Goal: Information Seeking & Learning: Learn about a topic

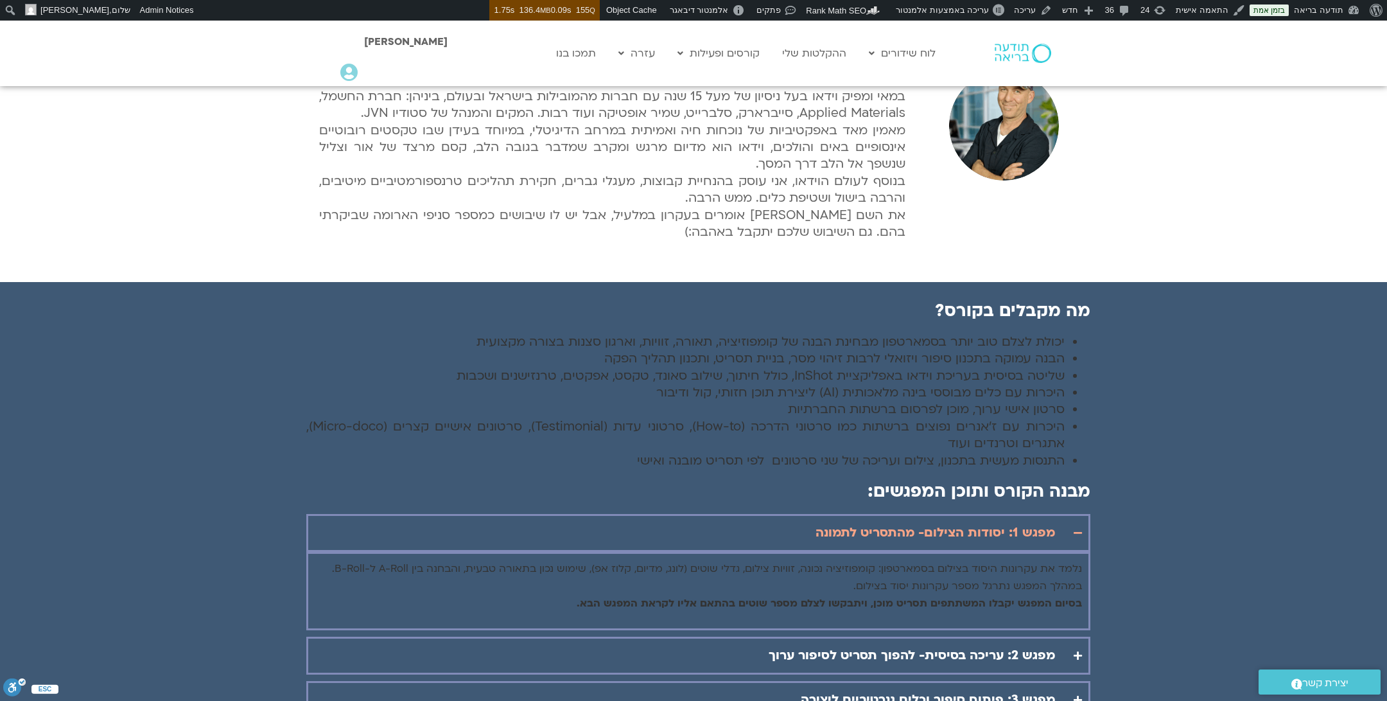
scroll to position [1155, 0]
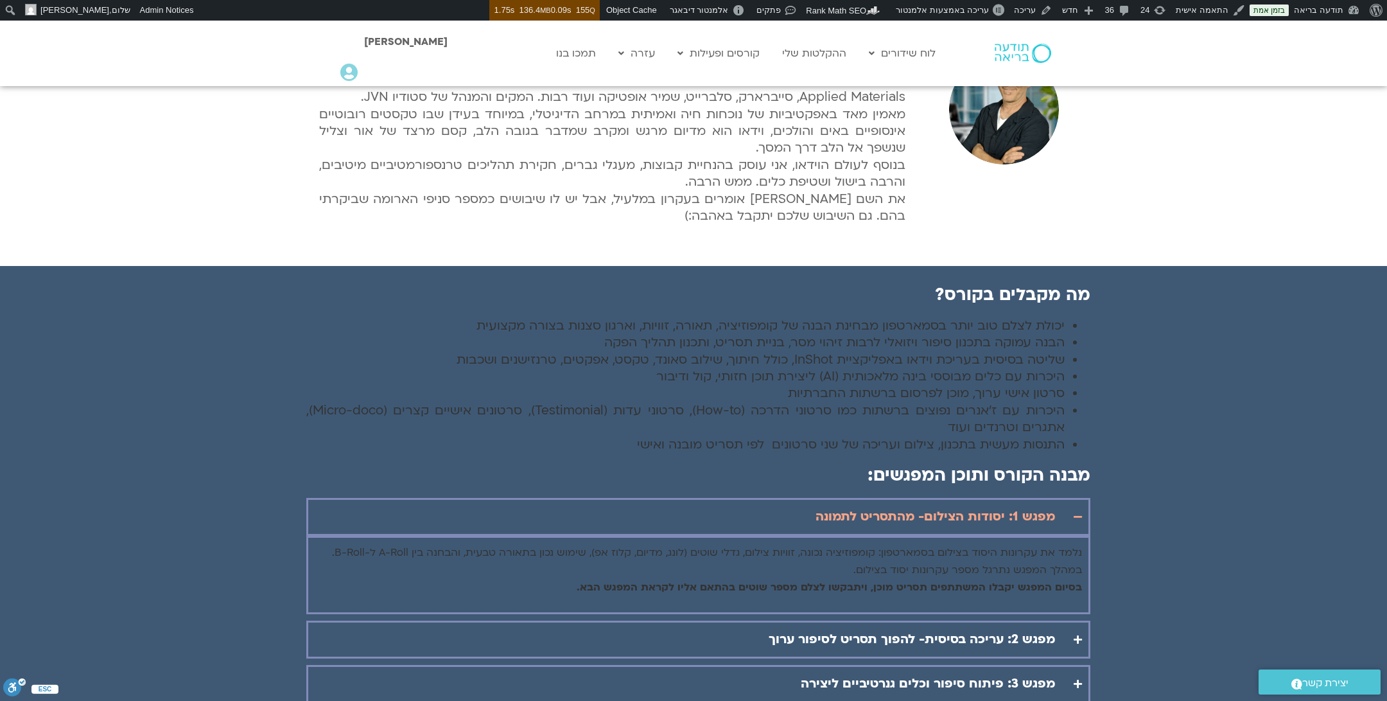
click at [505, 385] on li "סרטון אישי ערוך, מוכן לפרסום ברשתות החברתיות" at bounding box center [685, 393] width 759 height 17
click at [547, 381] on li "היכרות עם כלים מבוססי בינה מלאכותית (AI) ליצירת תוכן חזותי, קול ודיבור" at bounding box center [685, 376] width 759 height 17
click at [773, 398] on li "סרטון אישי ערוך, מוכן לפרסום ברשתות החברתיות" at bounding box center [685, 393] width 759 height 17
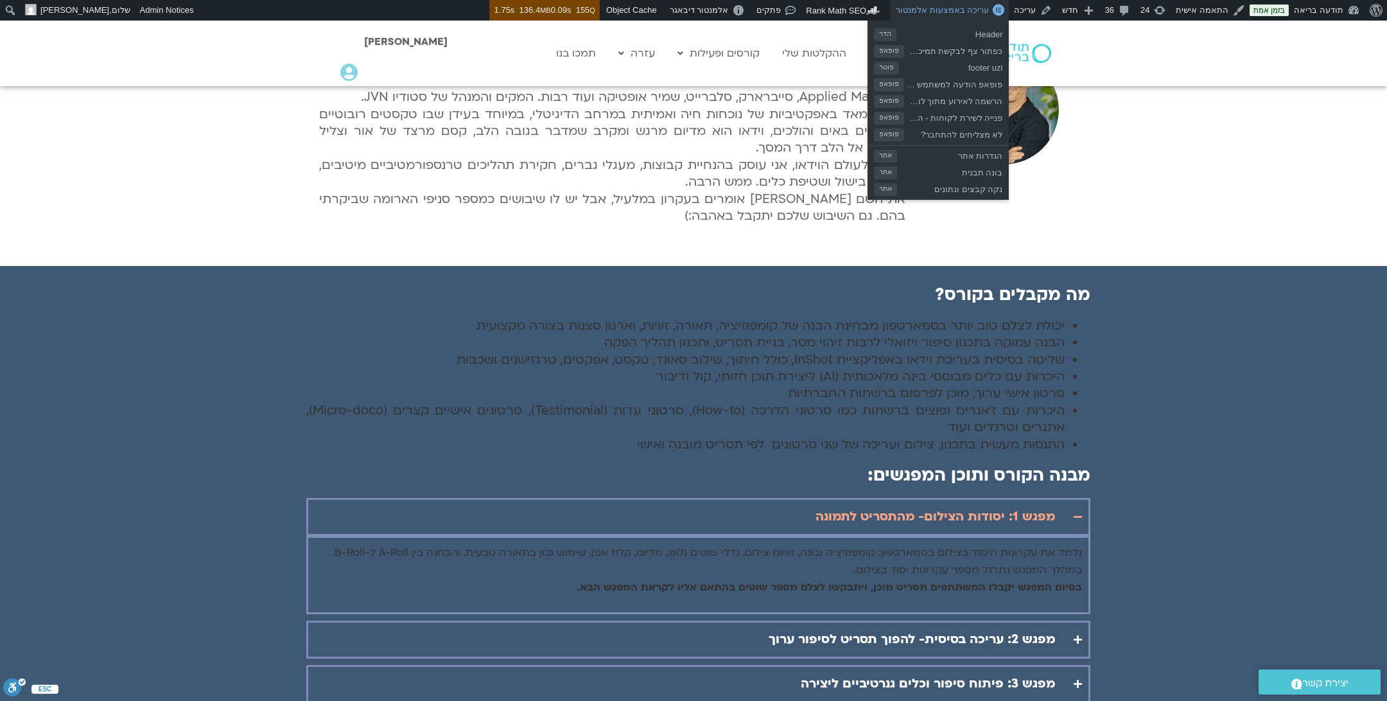
click at [954, 12] on span "עריכה באמצעות אלמנטור" at bounding box center [942, 10] width 93 height 10
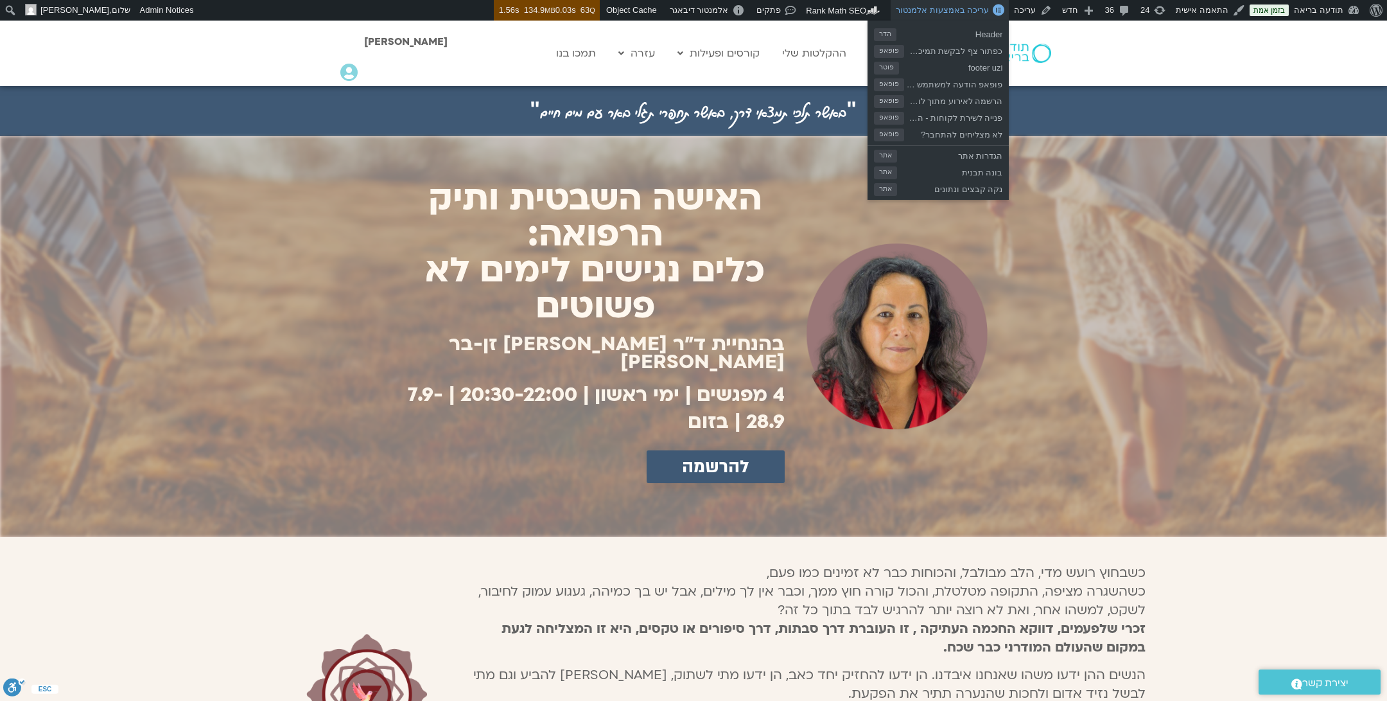
click at [966, 3] on link "עריכה באמצעות אלמנטור" at bounding box center [950, 10] width 118 height 21
click at [978, 27] on span "Header" at bounding box center [950, 32] width 106 height 17
click at [986, 6] on span "עריכה באמצעות אלמנטור" at bounding box center [942, 10] width 93 height 10
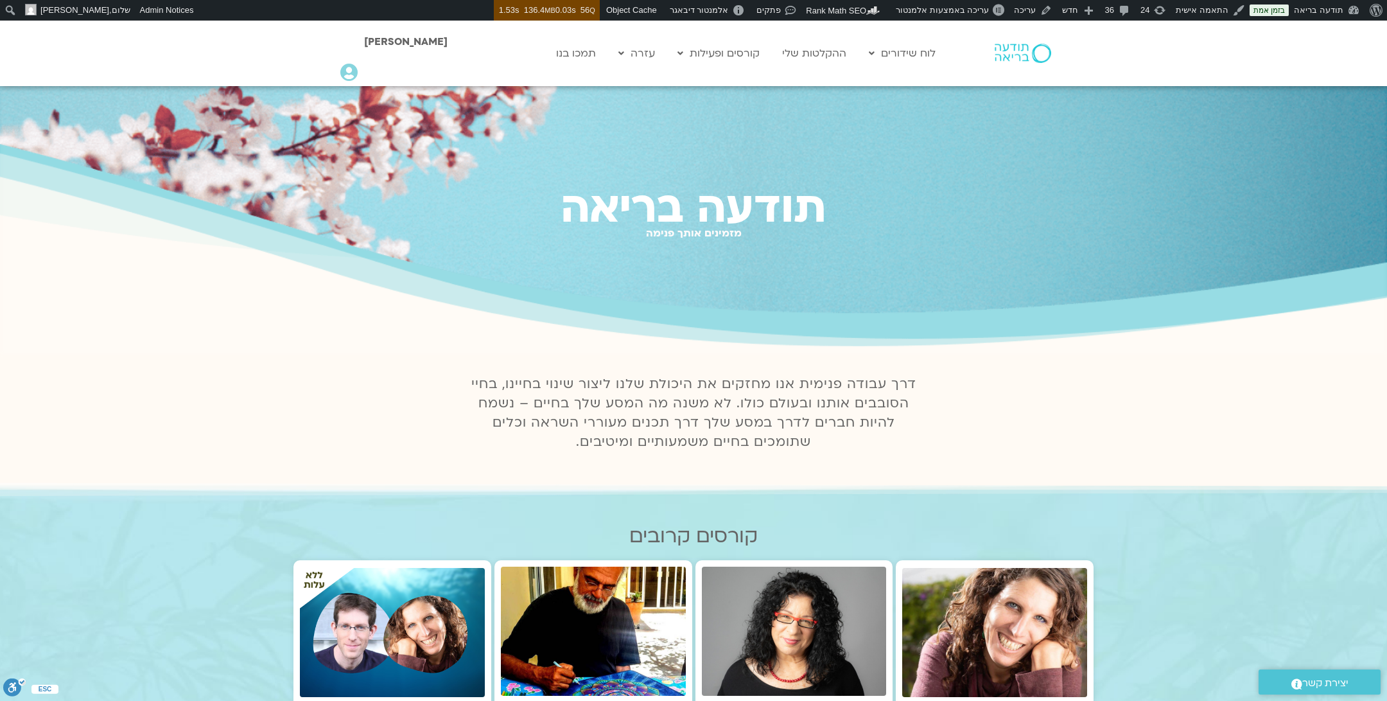
scroll to position [4, 0]
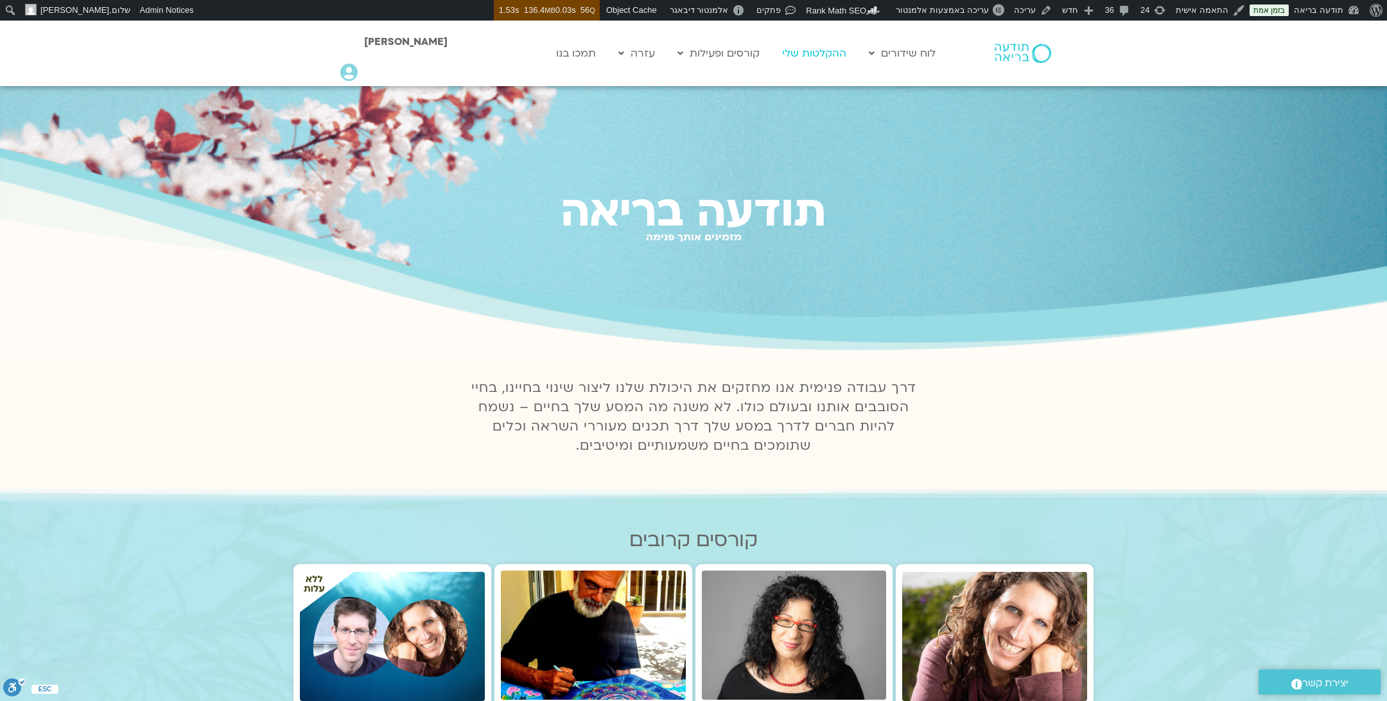
click at [830, 58] on link "ההקלטות שלי" at bounding box center [814, 53] width 77 height 24
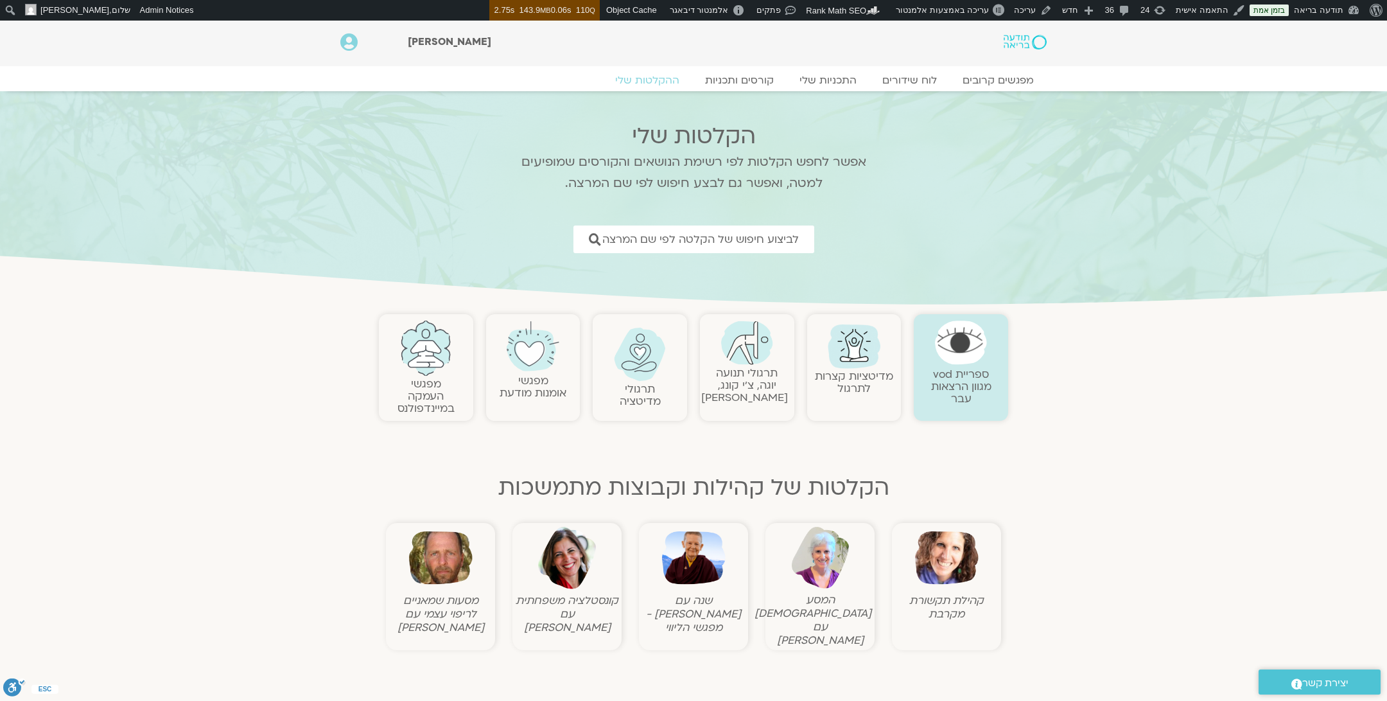
click at [419, 379] on link "מפגשי העמקה במיינדפולנס" at bounding box center [426, 395] width 57 height 39
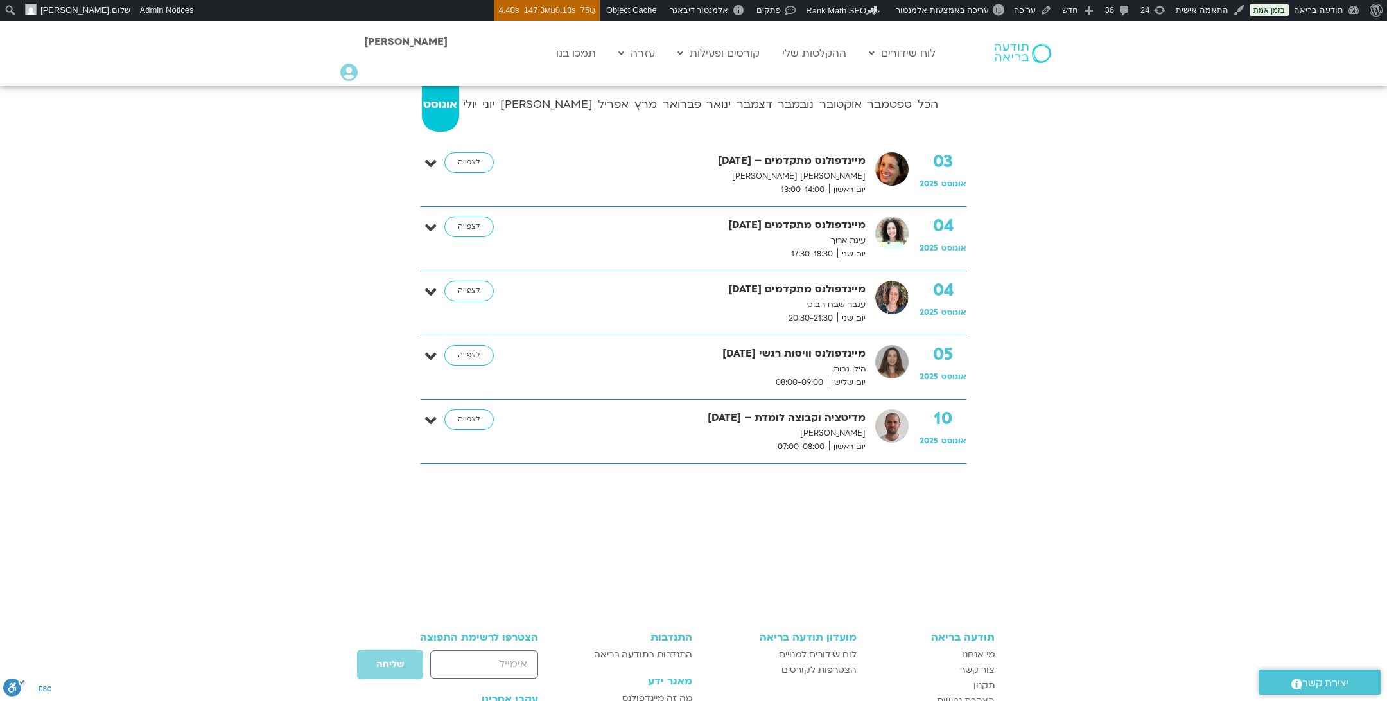
scroll to position [276, 0]
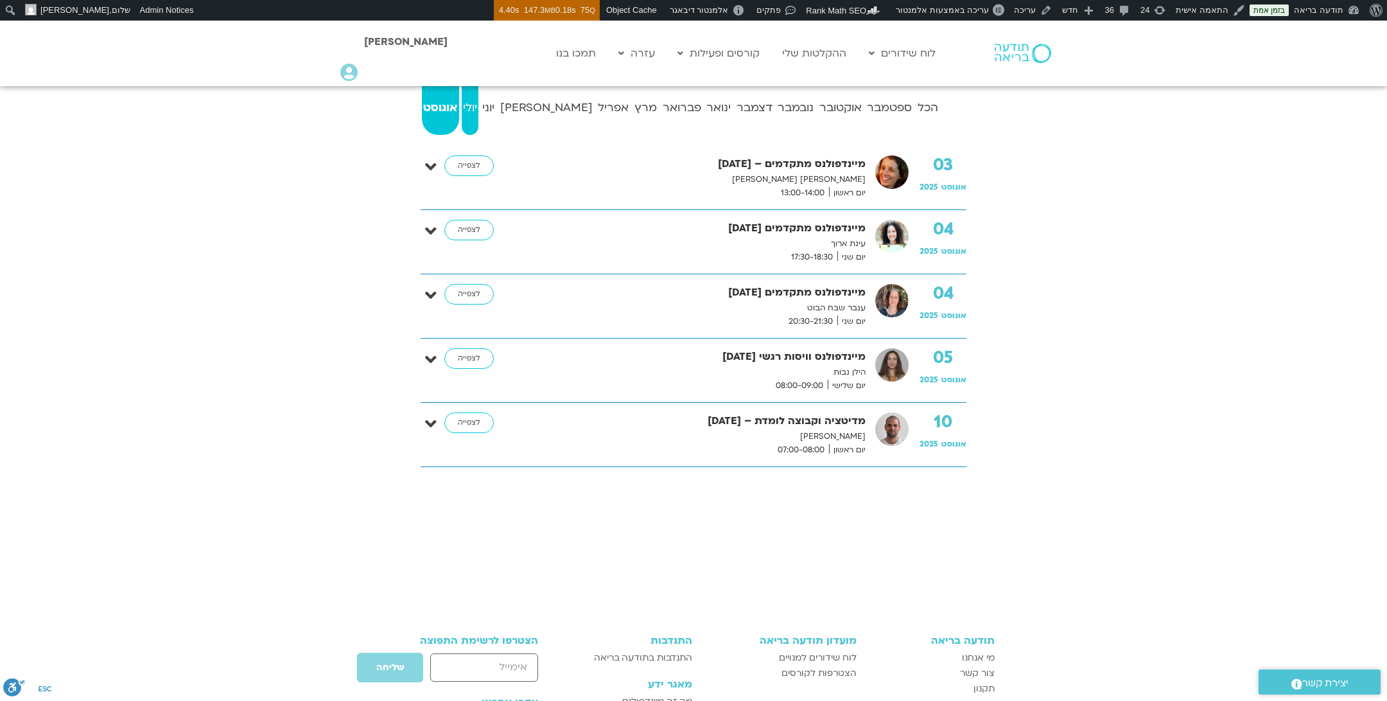
click at [479, 107] on strong "יולי" at bounding box center [470, 107] width 17 height 19
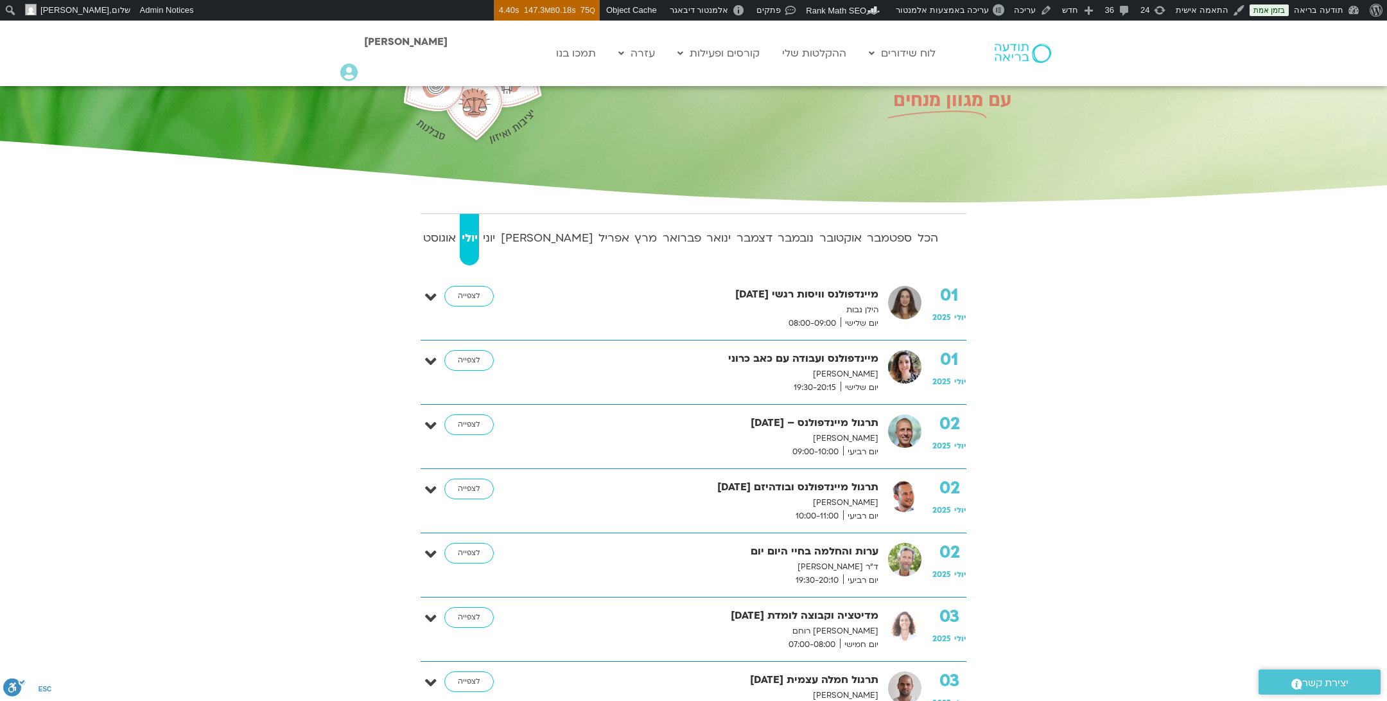
scroll to position [0, 0]
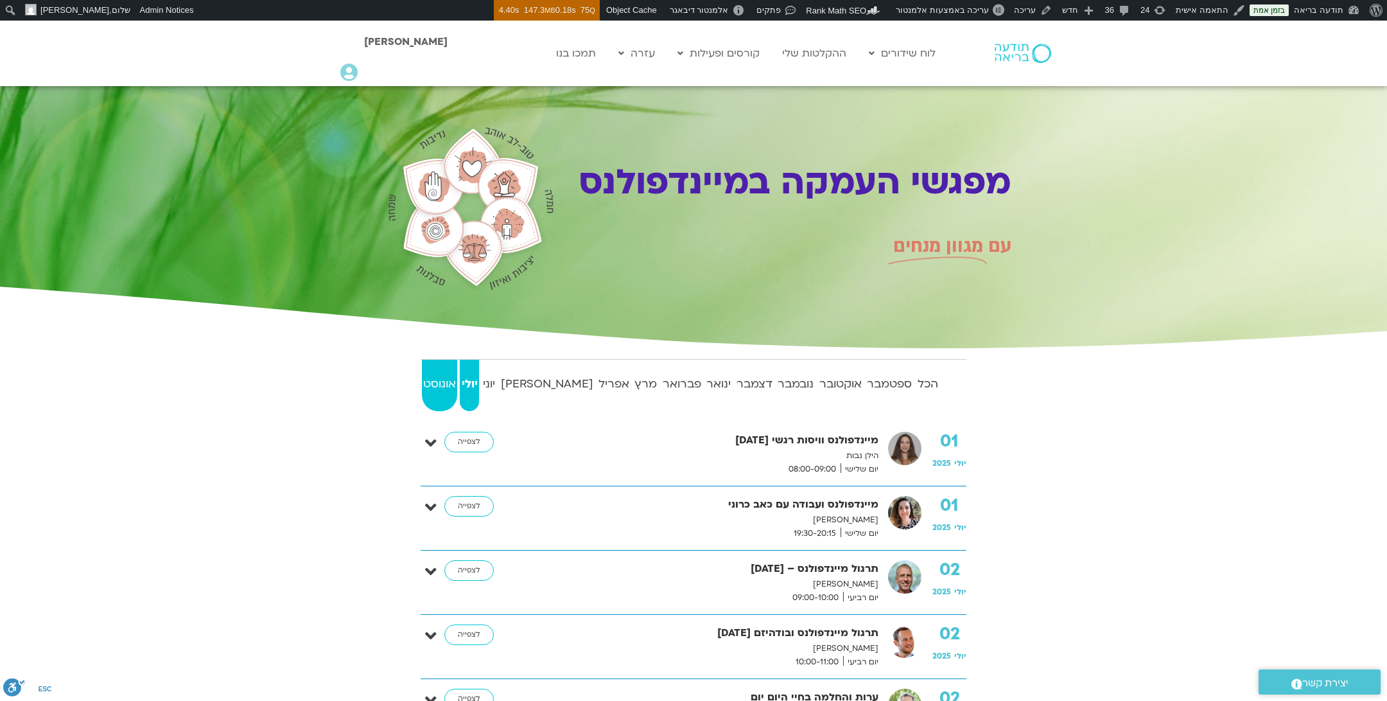
click at [434, 378] on strong "אוגוסט" at bounding box center [439, 383] width 35 height 19
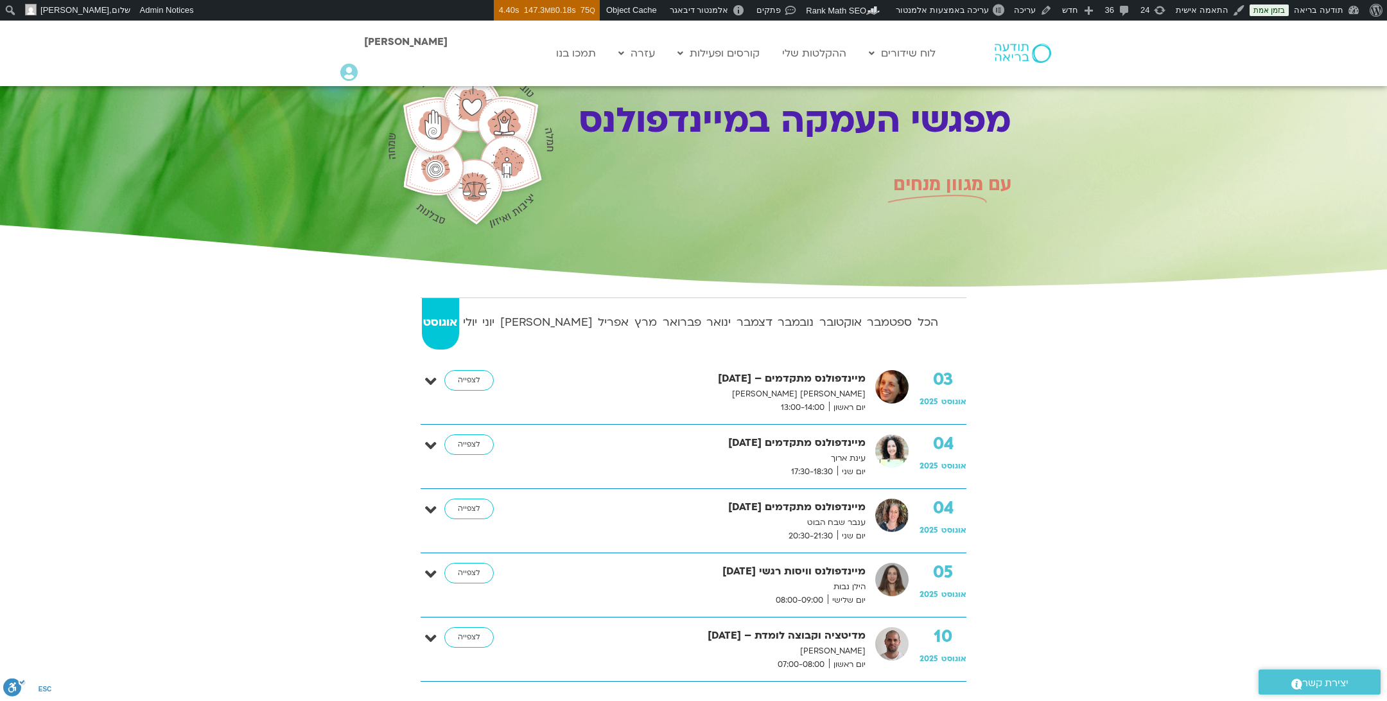
scroll to position [74, 0]
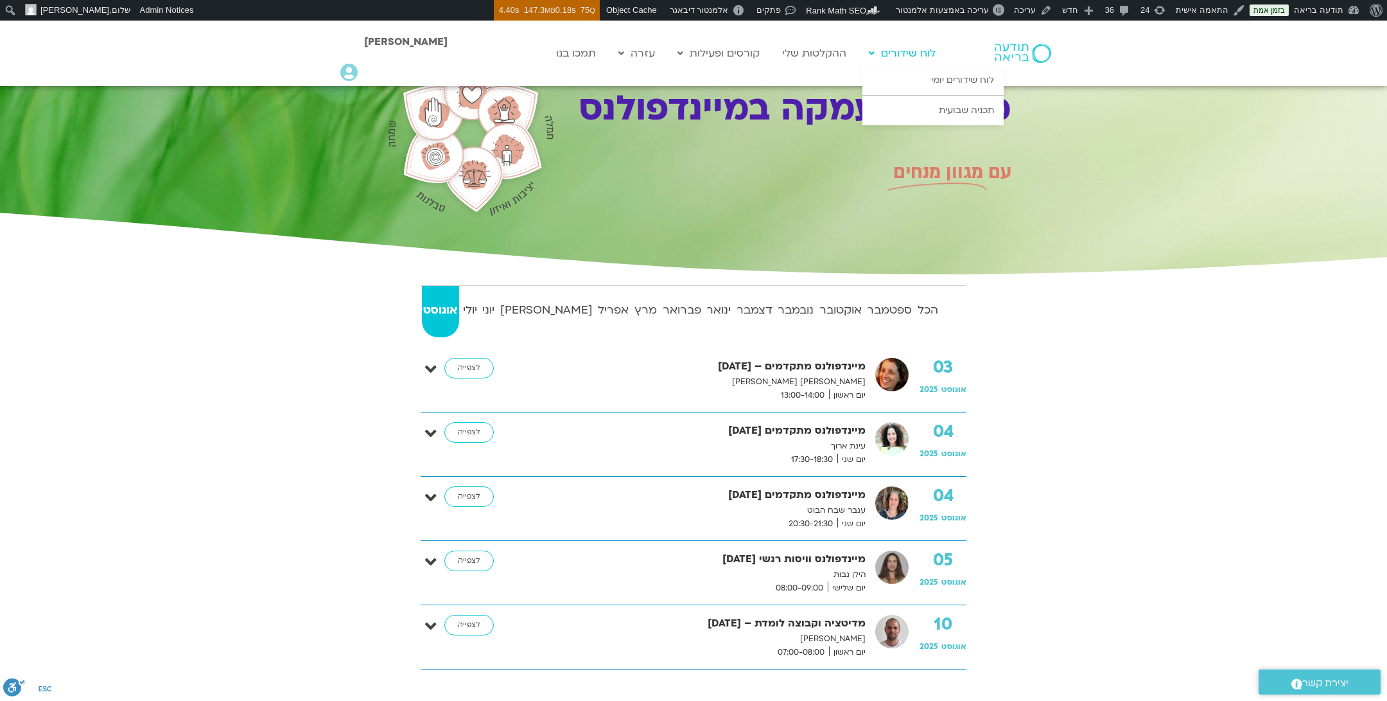
click at [893, 60] on link "לוח שידורים" at bounding box center [903, 53] width 80 height 24
click at [915, 73] on link "לוח שידורים יומי" at bounding box center [933, 81] width 141 height 30
